Goal: Find specific fact: Find specific fact

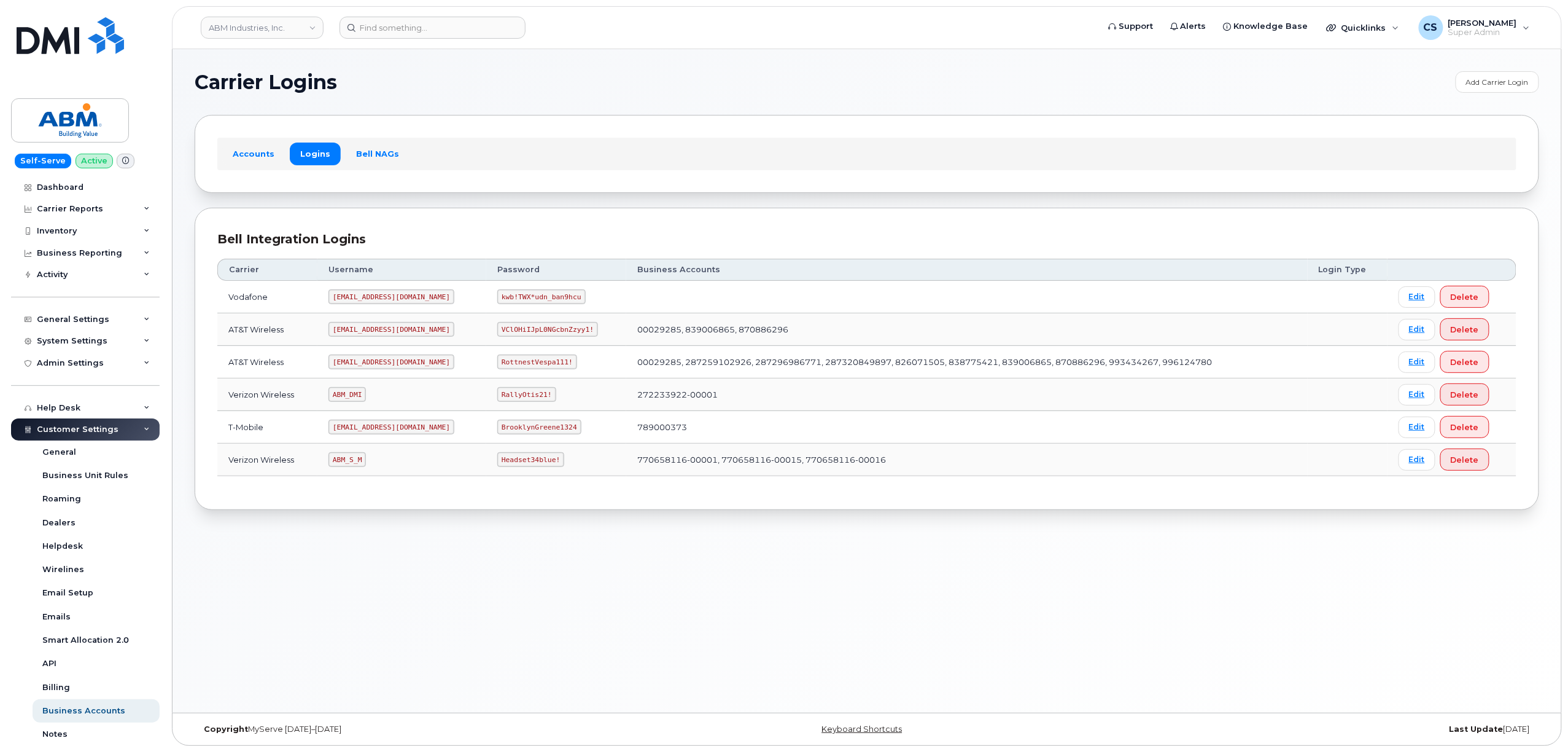
click at [364, 364] on code "abm@dminc.com" at bounding box center [391, 362] width 126 height 15
copy code "abm@dminc.com"
copy code "RottnestVespa111!"
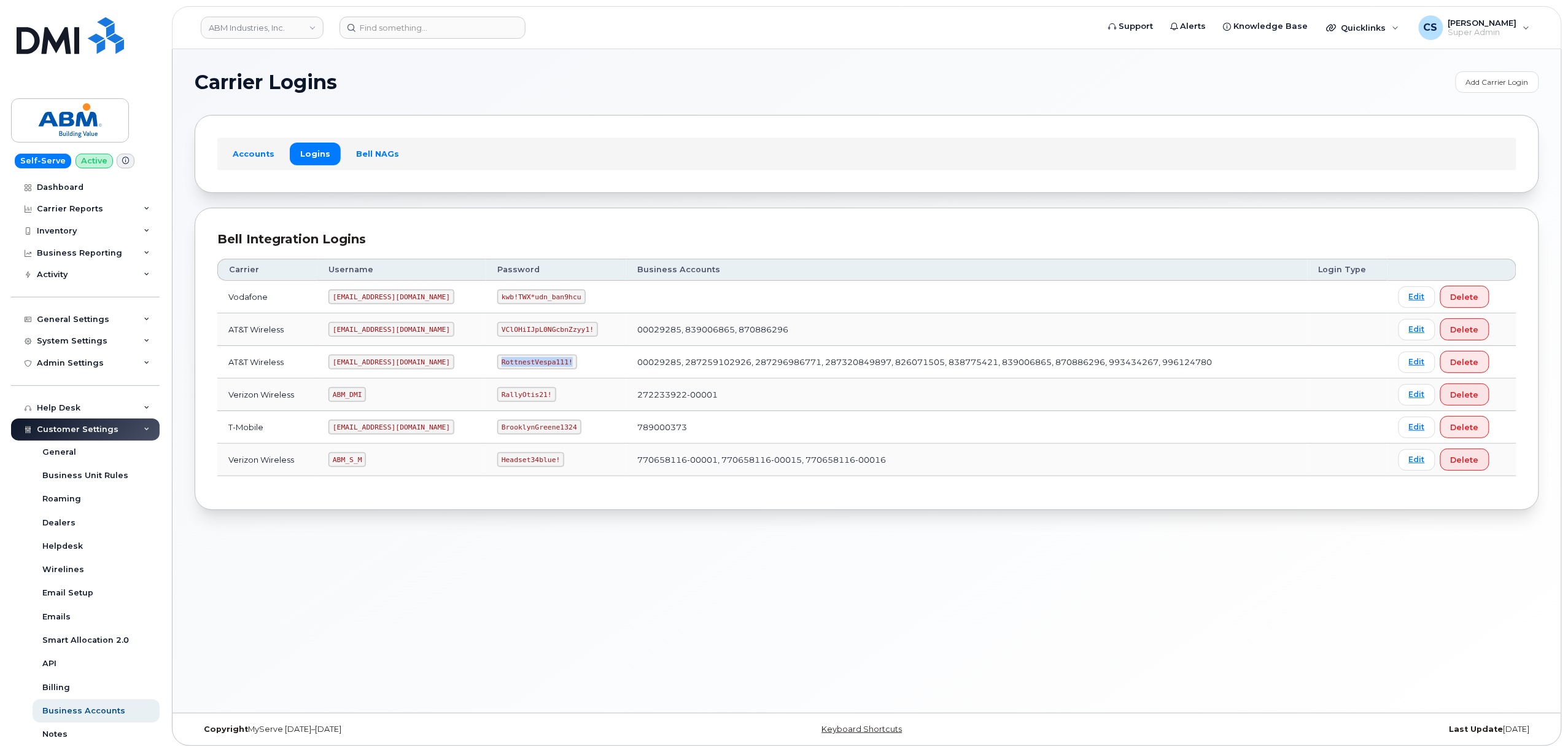
drag, startPoint x: 527, startPoint y: 362, endPoint x: 452, endPoint y: 360, distance: 75.0
click at [486, 360] on td "RottnestVespa111!" at bounding box center [556, 362] width 140 height 32
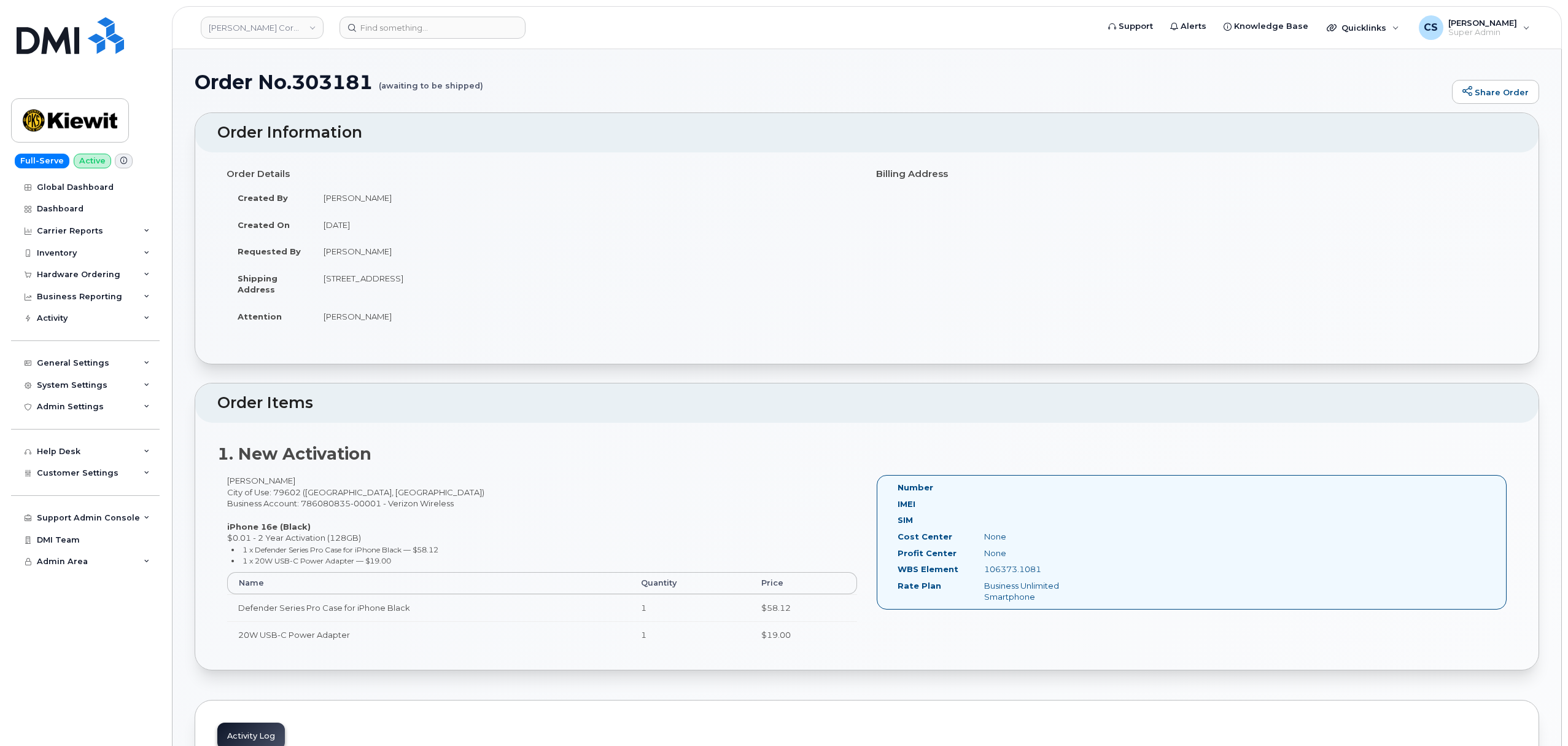
scroll to position [690, 0]
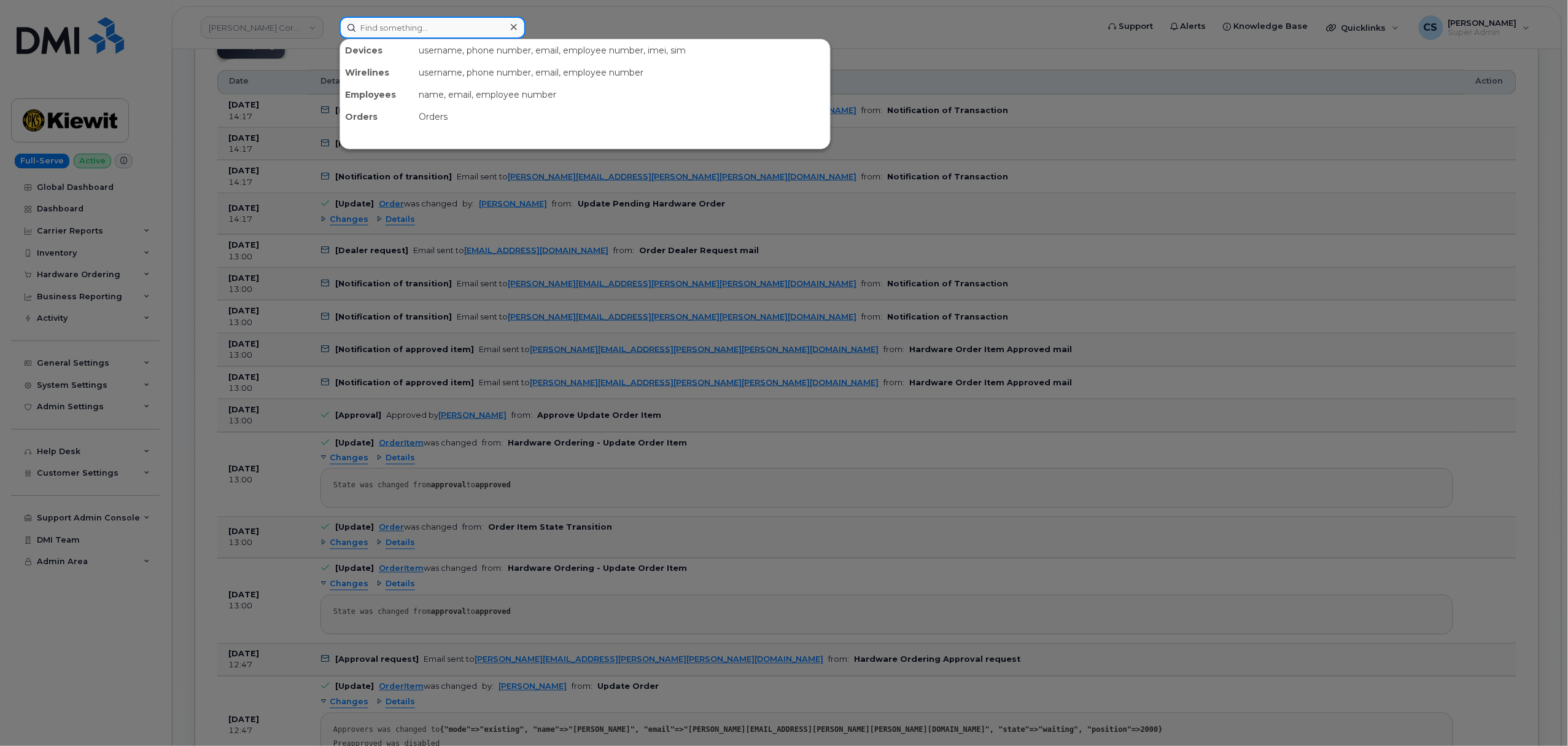
click at [454, 31] on input at bounding box center [432, 27] width 186 height 22
paste input "303197"
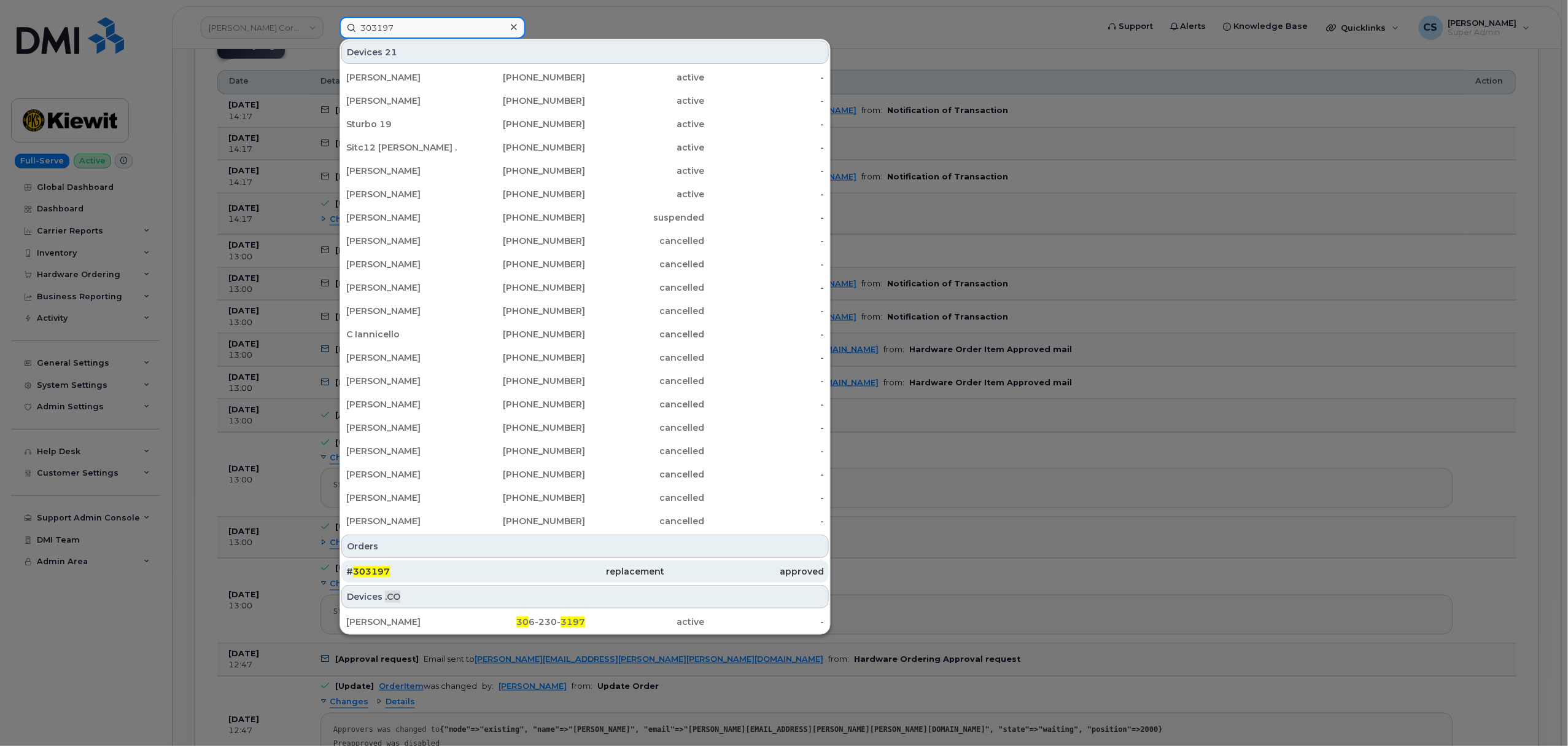
type input "303197"
click at [380, 571] on span "303197" at bounding box center [371, 571] width 37 height 11
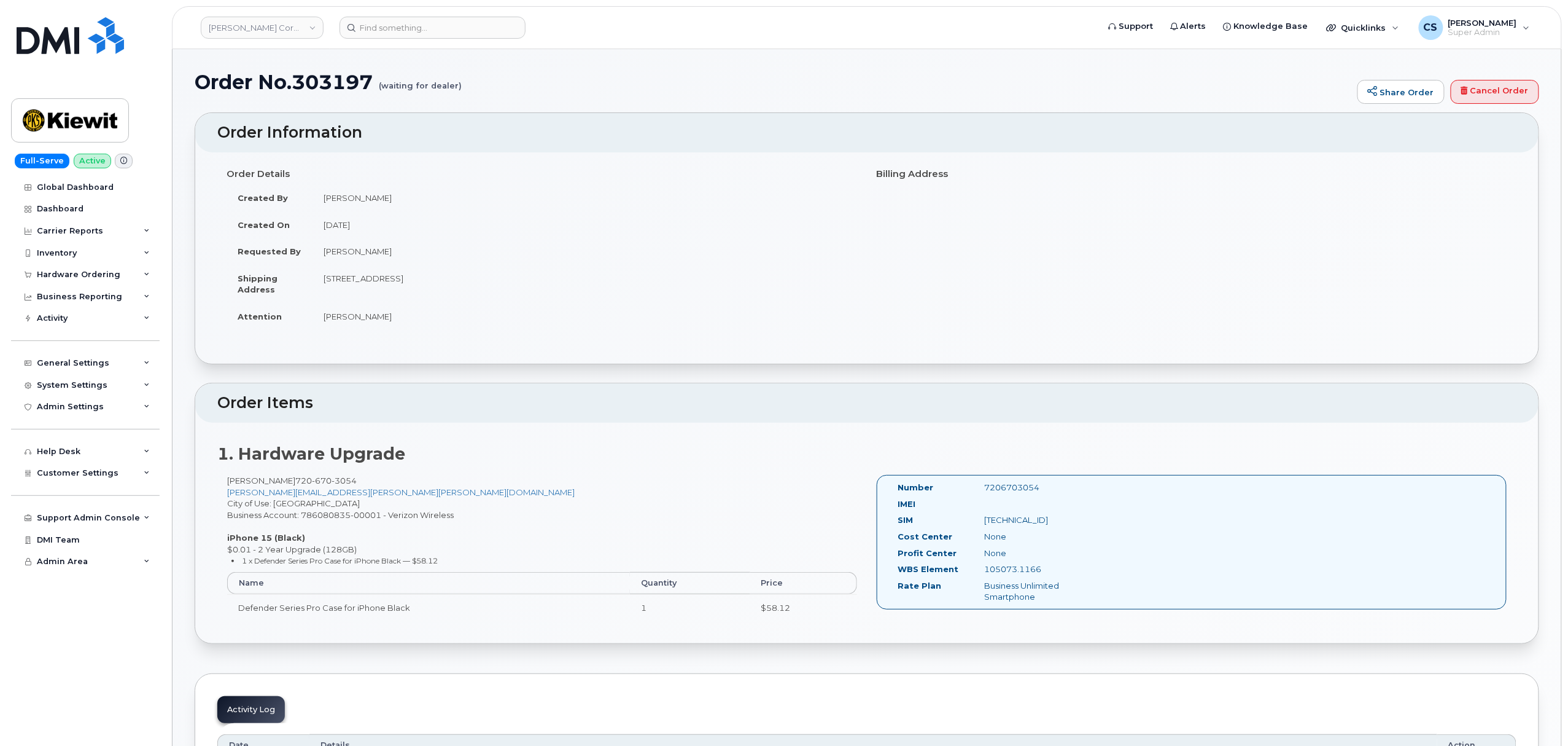
click at [1013, 483] on div "Number 7206703054 IMEI SIM 89148000007209862925 Cost Center None Profit Center …" at bounding box center [1191, 542] width 630 height 134
copy div "7206703054"
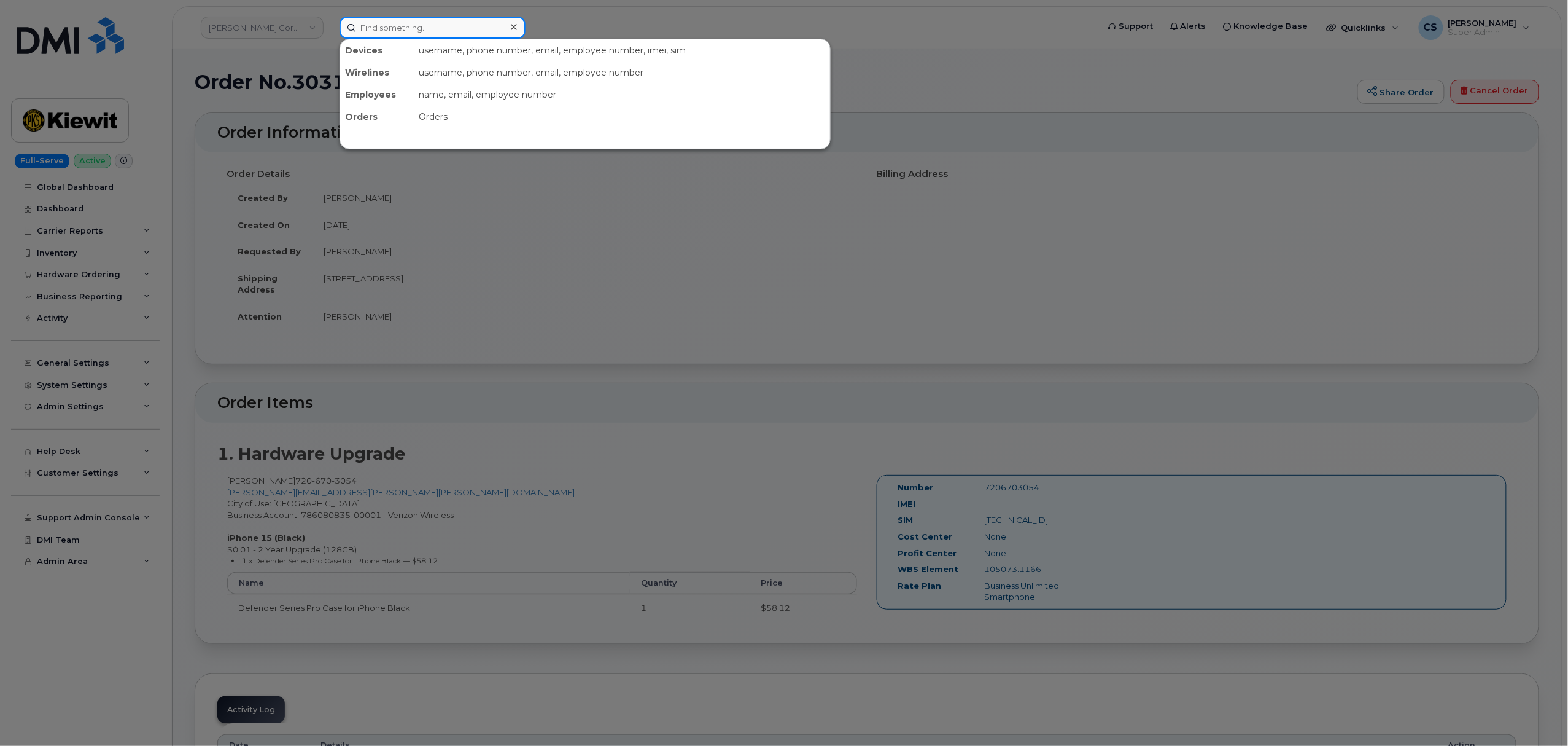
click at [447, 25] on input at bounding box center [432, 27] width 186 height 22
paste input "7206703054"
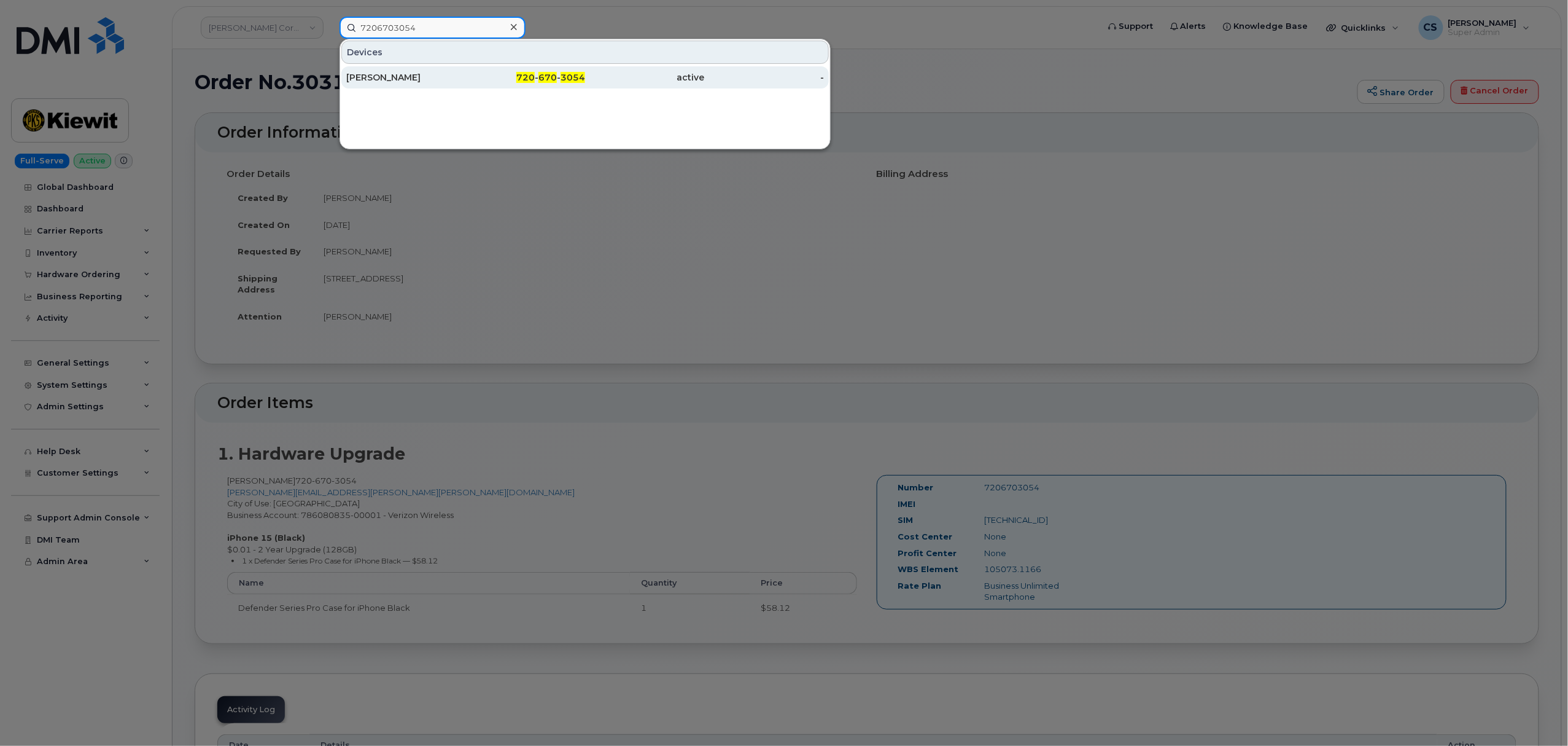
type input "7206703054"
click at [560, 77] on div "720 - 670 - 3054" at bounding box center [526, 76] width 120 height 12
